Goal: Download file/media

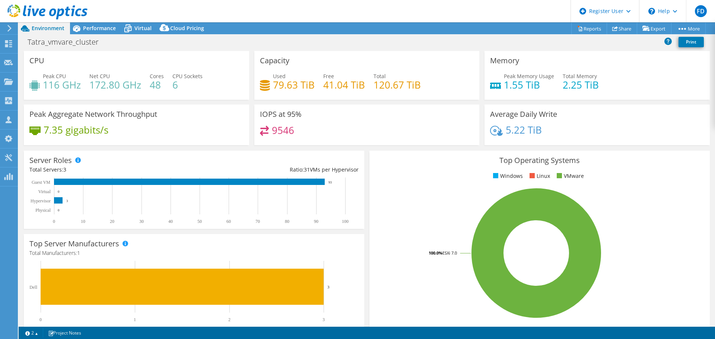
select select "USD"
click at [582, 28] on link "Reports" at bounding box center [589, 29] width 36 height 12
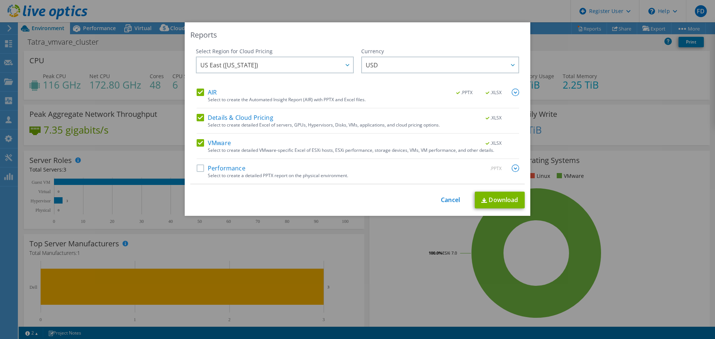
click at [212, 92] on label "AIR" at bounding box center [207, 92] width 20 height 7
click at [0, 0] on input "AIR" at bounding box center [0, 0] width 0 height 0
click at [221, 111] on div "AIR .PPTX .XLSX Select to create the Automated Insight Report (AIR) with PPTX a…" at bounding box center [358, 136] width 322 height 95
click at [222, 119] on label "Details & Cloud Pricing" at bounding box center [235, 117] width 77 height 7
click at [0, 0] on input "Details & Cloud Pricing" at bounding box center [0, 0] width 0 height 0
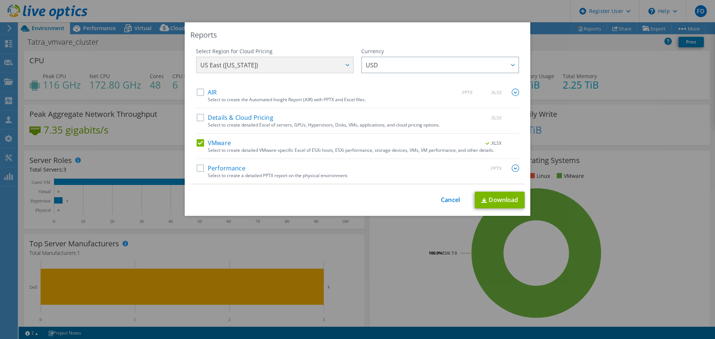
click at [222, 163] on div "AIR .PPTX .XLSX Select to create the Automated Insight Report (AIR) with PPTX a…" at bounding box center [358, 136] width 322 height 95
click at [221, 168] on label "Performance" at bounding box center [221, 168] width 49 height 7
click at [0, 0] on input "Performance" at bounding box center [0, 0] width 0 height 0
click at [208, 138] on div "AIR .PPTX .XLSX Select to create the Automated Insight Report (AIR) with PPTX a…" at bounding box center [358, 136] width 322 height 95
click at [210, 140] on label "VMware" at bounding box center [214, 142] width 34 height 7
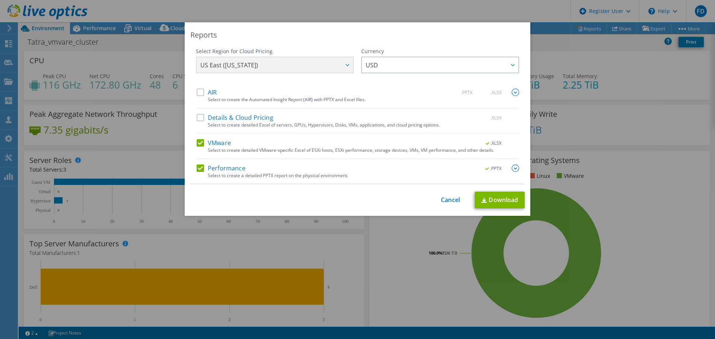
click at [0, 0] on input "VMware" at bounding box center [0, 0] width 0 height 0
click at [513, 167] on img at bounding box center [514, 168] width 7 height 7
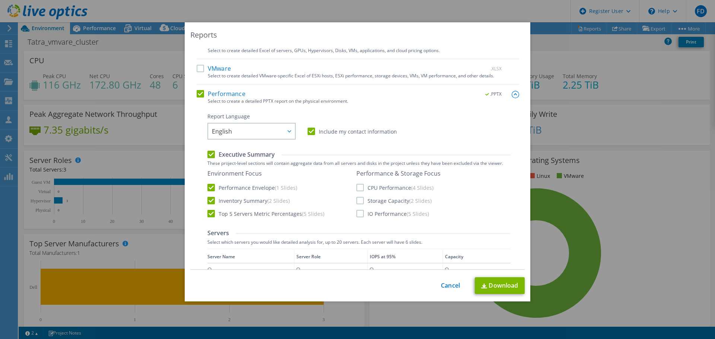
scroll to position [37, 0]
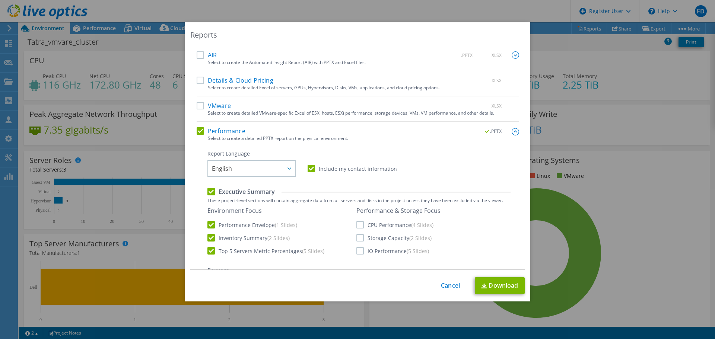
drag, startPoint x: 214, startPoint y: 82, endPoint x: 249, endPoint y: 105, distance: 42.4
click at [214, 82] on label "Details & Cloud Pricing" at bounding box center [235, 80] width 77 height 7
click at [236, 86] on div "Select to create detailed Excel of servers, GPUs, Hypervisors, Disks, VMs, appl…" at bounding box center [363, 87] width 311 height 5
click at [233, 80] on label "Details & Cloud Pricing" at bounding box center [235, 80] width 77 height 7
click at [0, 0] on input "Details & Cloud Pricing" at bounding box center [0, 0] width 0 height 0
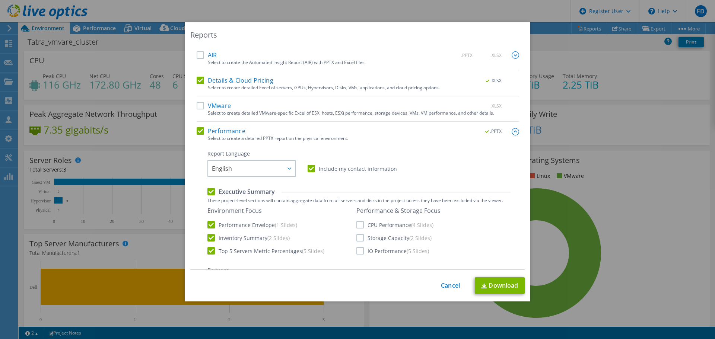
click at [213, 82] on label "Details & Cloud Pricing" at bounding box center [235, 80] width 77 height 7
click at [0, 0] on input "Details & Cloud Pricing" at bounding box center [0, 0] width 0 height 0
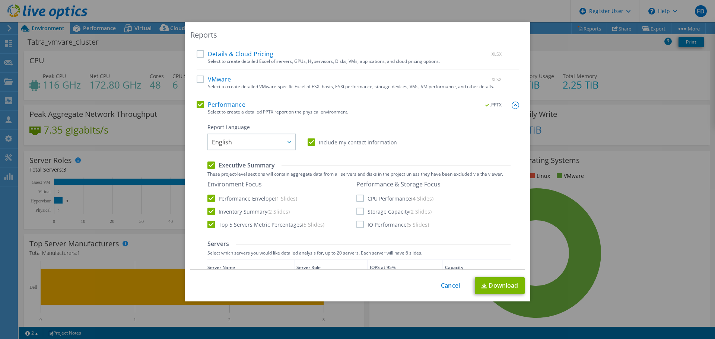
scroll to position [74, 0]
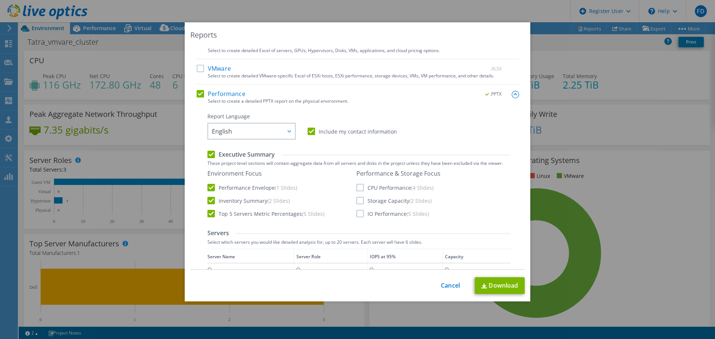
click at [334, 132] on label "Include my contact information" at bounding box center [351, 131] width 89 height 7
click at [0, 0] on input "Include my contact information" at bounding box center [0, 0] width 0 height 0
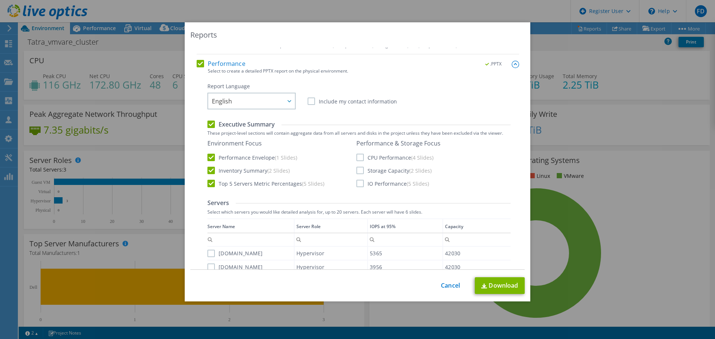
scroll to position [149, 0]
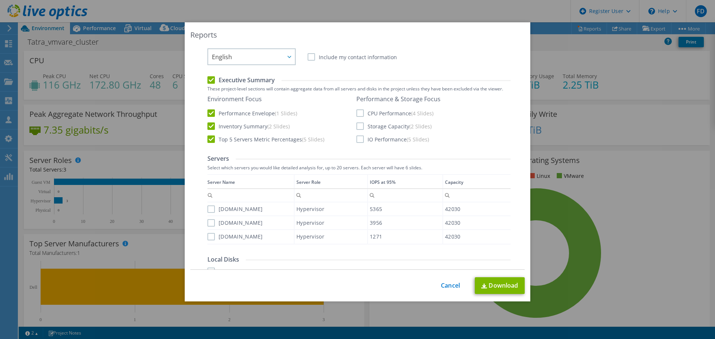
click at [378, 111] on label "CPU Performance (4 Slides)" at bounding box center [394, 112] width 77 height 7
click at [0, 0] on input "CPU Performance (4 Slides)" at bounding box center [0, 0] width 0 height 0
click at [380, 123] on label "Storage Capacity (2 Slides)" at bounding box center [393, 125] width 75 height 7
click at [0, 0] on input "Storage Capacity (2 Slides)" at bounding box center [0, 0] width 0 height 0
drag, startPoint x: 380, startPoint y: 134, endPoint x: 379, endPoint y: 140, distance: 6.4
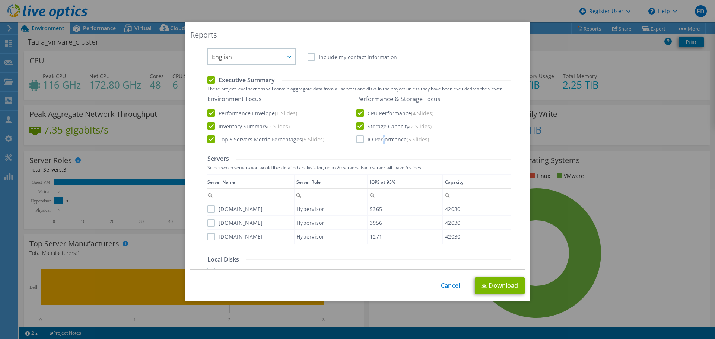
click at [380, 139] on div "Performance & Storage Focus CPU Performance (4 Slides) Storage Capacity (2 Slid…" at bounding box center [398, 119] width 84 height 48
click at [378, 142] on label "IO Performance (5 Slides)" at bounding box center [392, 138] width 73 height 7
click at [0, 0] on input "IO Performance (5 Slides)" at bounding box center [0, 0] width 0 height 0
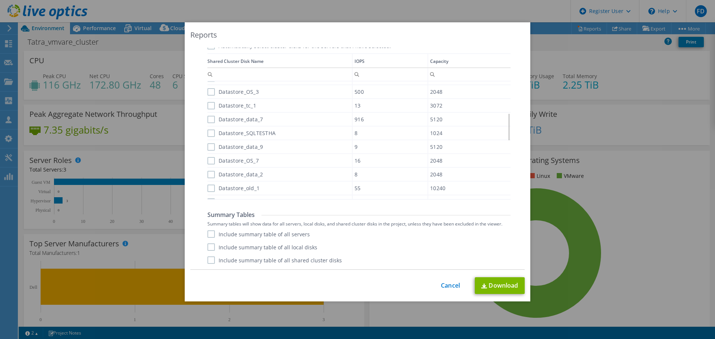
scroll to position [179, 0]
click at [275, 236] on label "Include summary table of all servers" at bounding box center [258, 233] width 102 height 7
click at [0, 0] on input "Include summary table of all servers" at bounding box center [0, 0] width 0 height 0
click at [501, 287] on link "Download" at bounding box center [500, 285] width 50 height 17
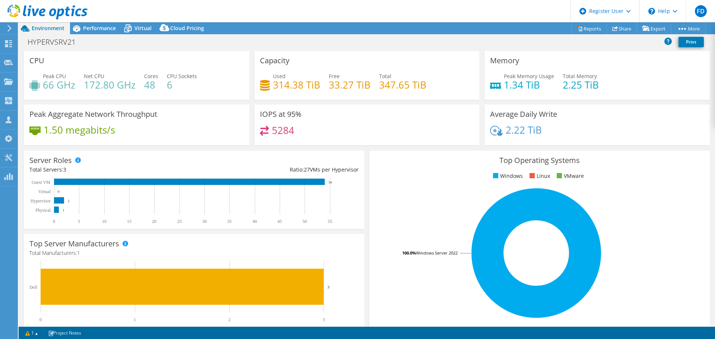
select select "USD"
click at [577, 29] on icon at bounding box center [580, 29] width 6 height 6
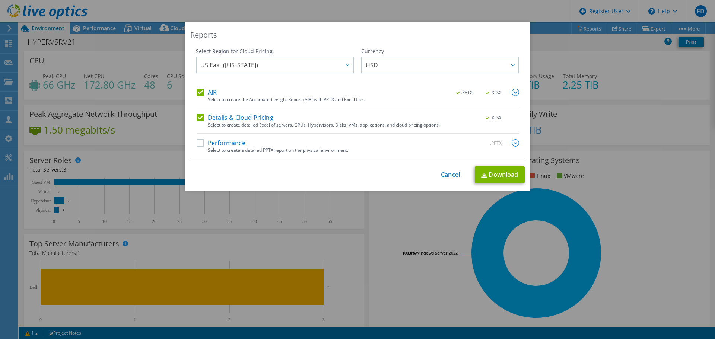
click at [223, 146] on label "Performance" at bounding box center [221, 142] width 49 height 7
click at [0, 0] on input "Performance" at bounding box center [0, 0] width 0 height 0
click at [219, 117] on label "Details & Cloud Pricing" at bounding box center [235, 117] width 77 height 7
click at [208, 92] on label "AIR" at bounding box center [207, 92] width 20 height 7
click at [0, 0] on input "AIR" at bounding box center [0, 0] width 0 height 0
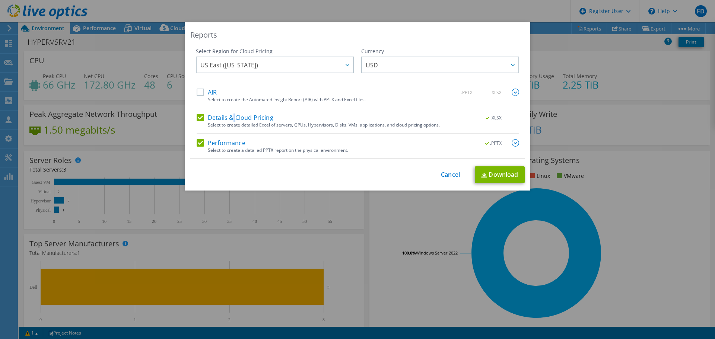
click at [233, 114] on label "Details & Cloud Pricing" at bounding box center [235, 117] width 77 height 7
click at [237, 119] on label "Details & Cloud Pricing" at bounding box center [235, 117] width 77 height 7
click at [0, 0] on input "Details & Cloud Pricing" at bounding box center [0, 0] width 0 height 0
click at [514, 145] on img at bounding box center [514, 142] width 7 height 7
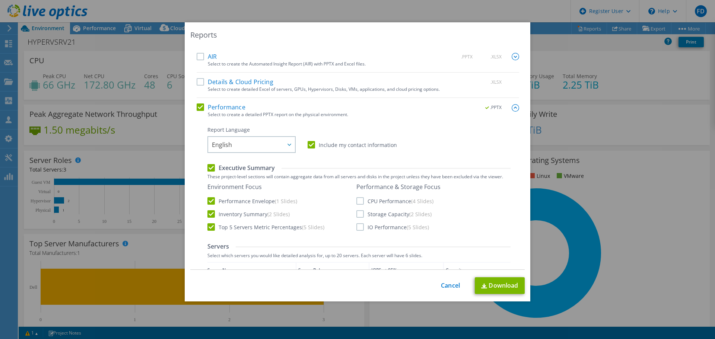
scroll to position [112, 0]
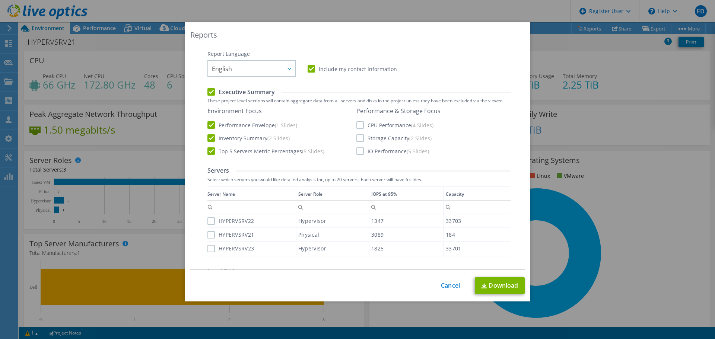
click at [326, 68] on label "Include my contact information" at bounding box center [351, 68] width 89 height 7
click at [0, 0] on input "Include my contact information" at bounding box center [0, 0] width 0 height 0
click at [381, 125] on label "CPU Performance (4 Slides)" at bounding box center [394, 124] width 77 height 7
click at [381, 138] on label "Storage Capacity (2 Slides)" at bounding box center [393, 137] width 75 height 7
click at [0, 0] on input "Storage Capacity (2 Slides)" at bounding box center [0, 0] width 0 height 0
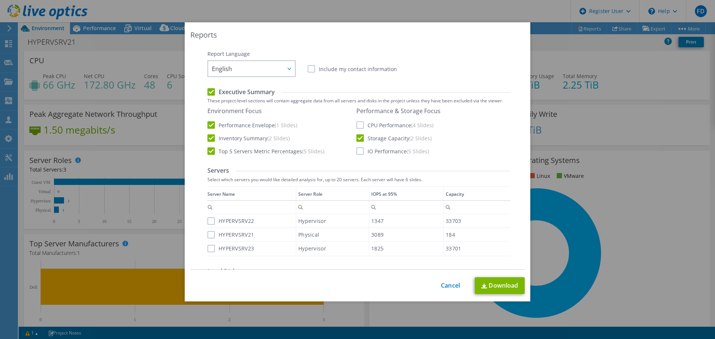
click at [378, 125] on label "CPU Performance (4 Slides)" at bounding box center [394, 124] width 77 height 7
click at [0, 0] on input "CPU Performance (4 Slides)" at bounding box center [0, 0] width 0 height 0
click at [380, 154] on label "IO Performance (5 Slides)" at bounding box center [392, 150] width 73 height 7
click at [0, 0] on input "IO Performance (5 Slides)" at bounding box center [0, 0] width 0 height 0
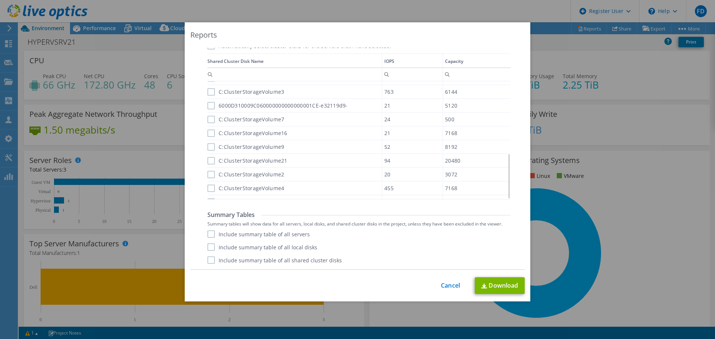
scroll to position [188, 0]
click at [278, 238] on label "Include summary table of all servers" at bounding box center [258, 233] width 102 height 7
click at [0, 0] on input "Include summary table of all servers" at bounding box center [0, 0] width 0 height 0
click at [500, 285] on link "Download" at bounding box center [500, 285] width 50 height 17
